Goal: Find contact information: Find contact information

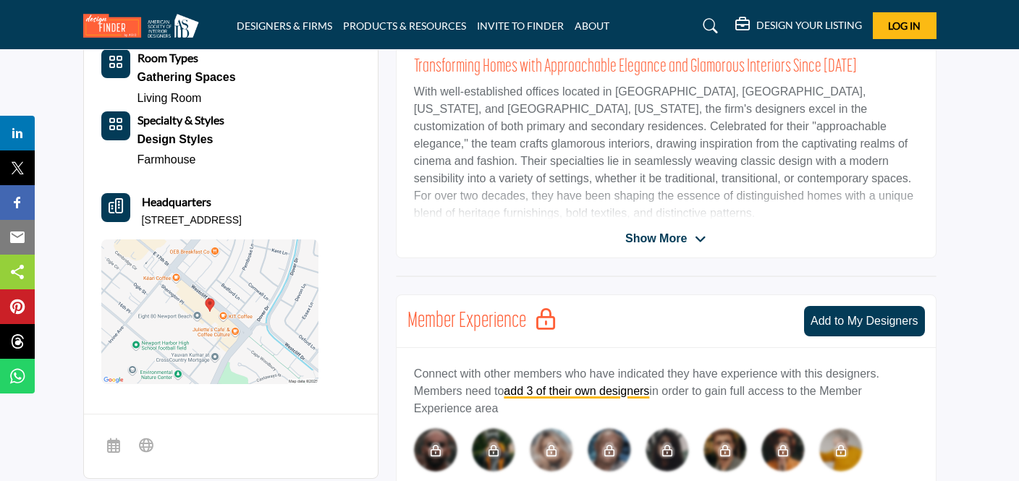
scroll to position [360, 0]
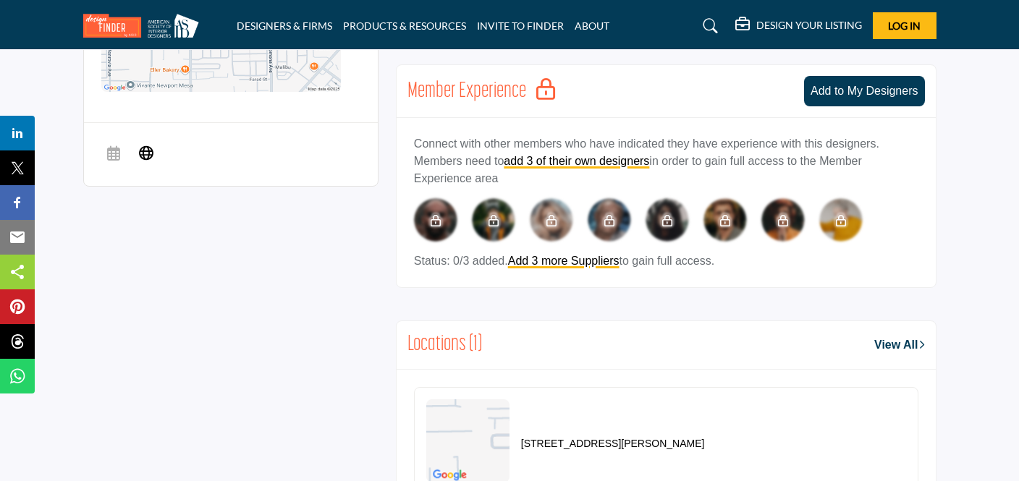
scroll to position [598, 0]
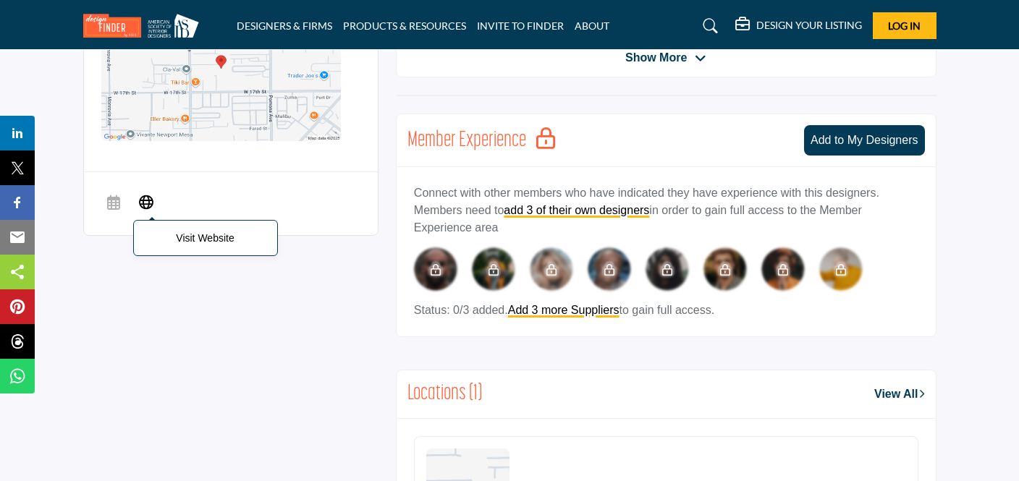
click at [147, 197] on icon at bounding box center [146, 201] width 14 height 17
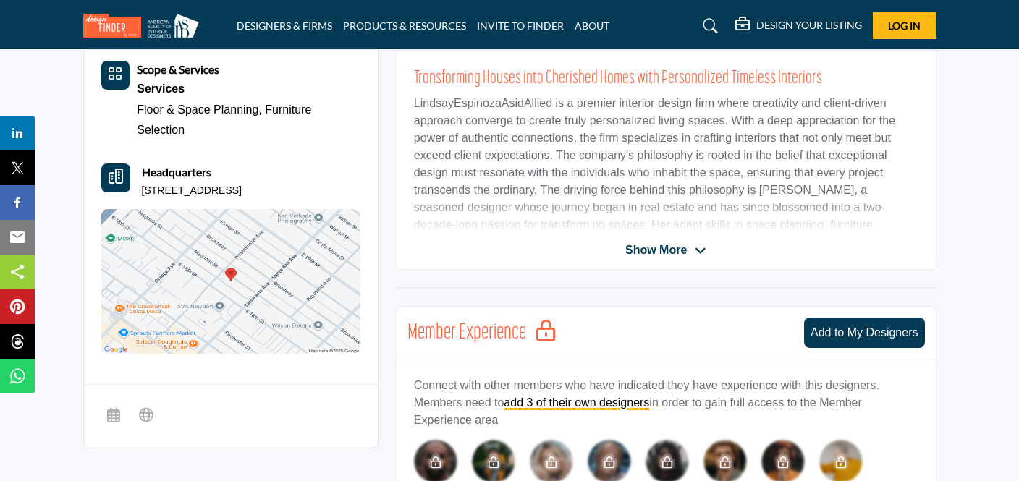
scroll to position [427, 0]
